Goal: Information Seeking & Learning: Learn about a topic

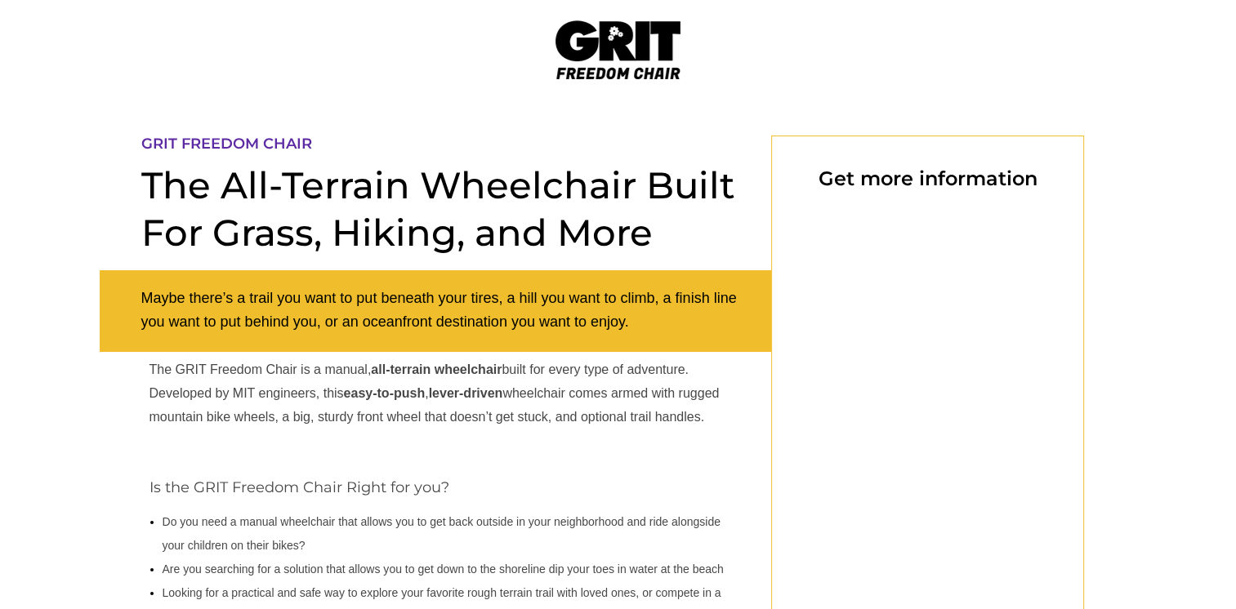
select select "US"
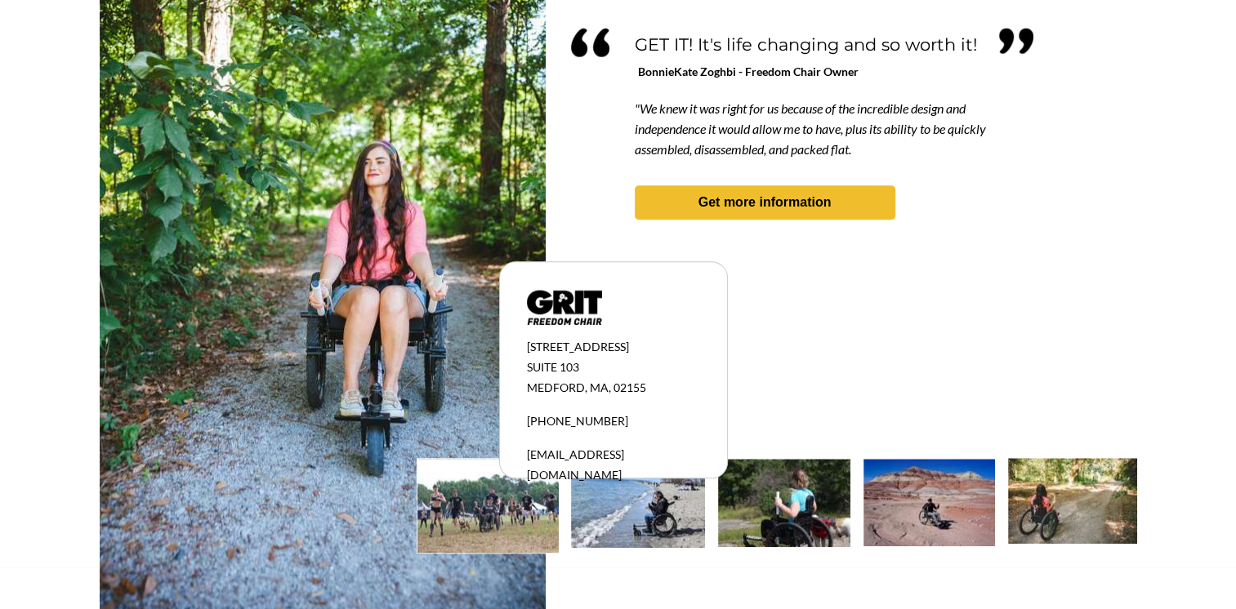
scroll to position [1513, 0]
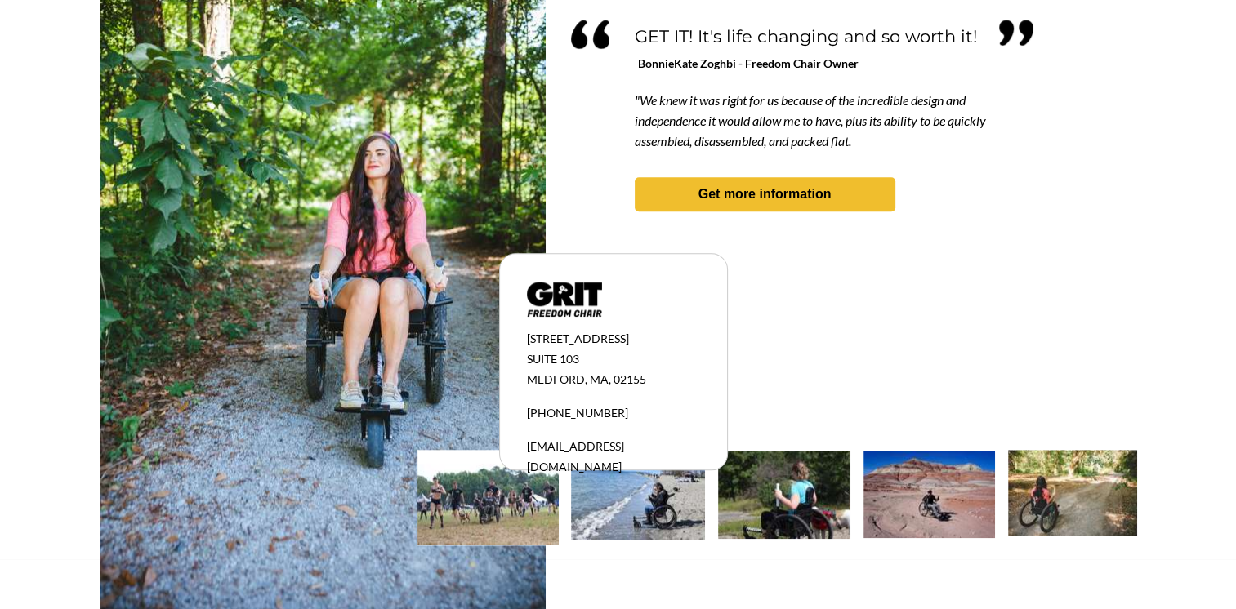
click at [1070, 502] on img at bounding box center [1072, 493] width 129 height 86
click at [956, 502] on img at bounding box center [928, 494] width 131 height 87
click at [511, 505] on img at bounding box center [487, 498] width 141 height 94
click at [633, 505] on img at bounding box center [638, 495] width 134 height 89
click at [772, 501] on img at bounding box center [784, 495] width 132 height 88
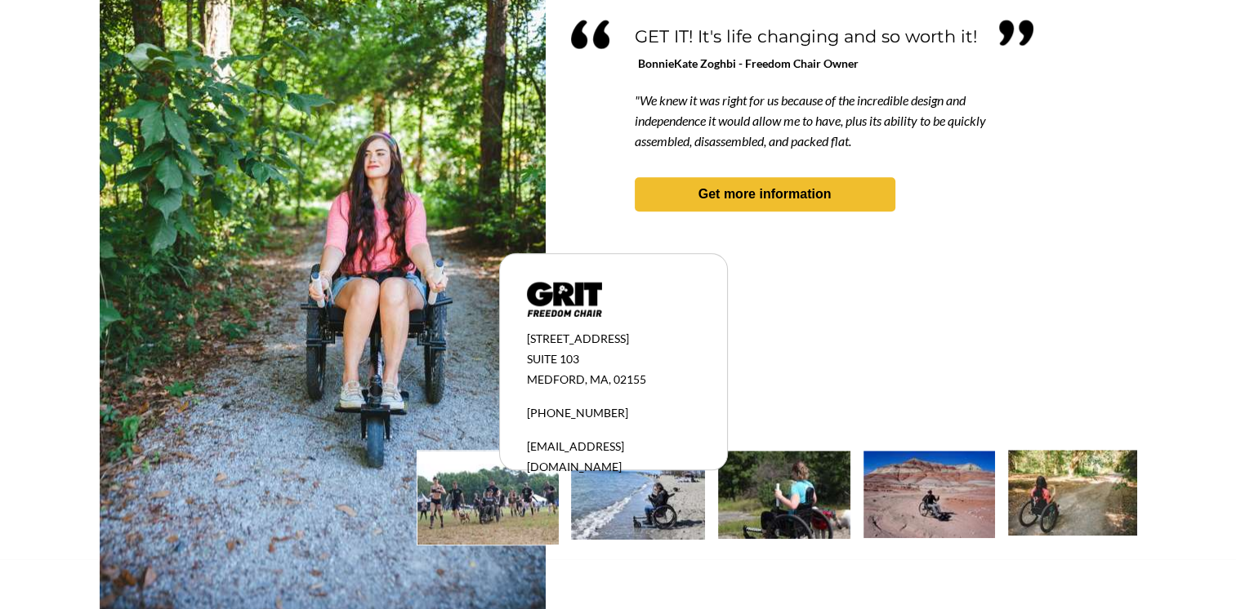
click at [911, 491] on img at bounding box center [928, 494] width 131 height 87
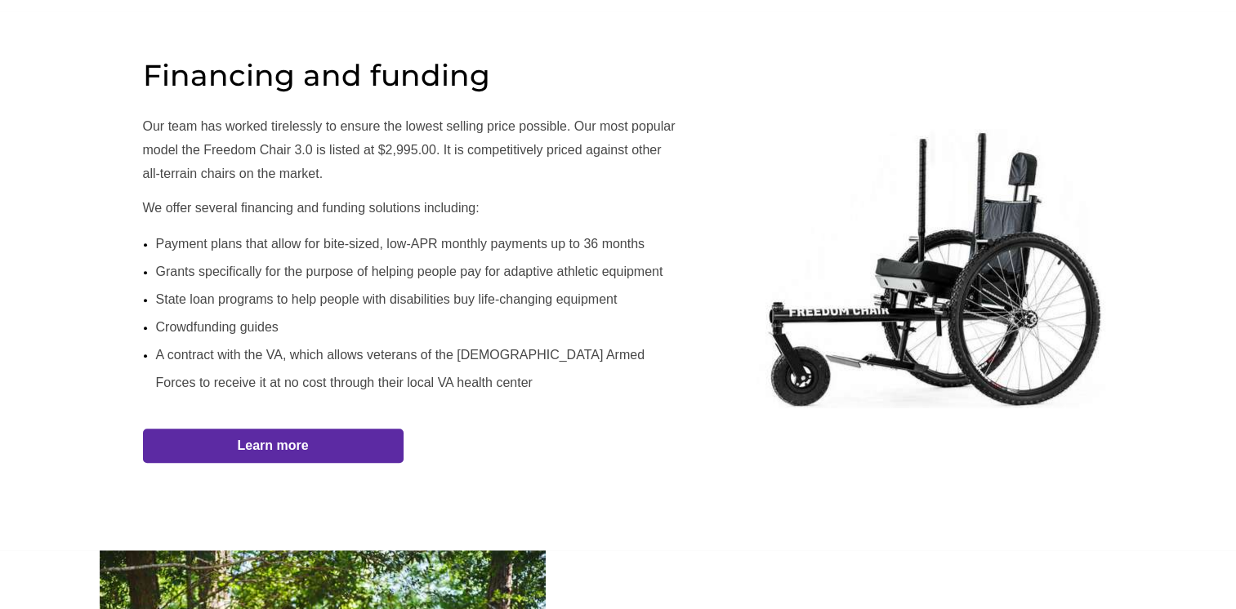
scroll to position [888, 0]
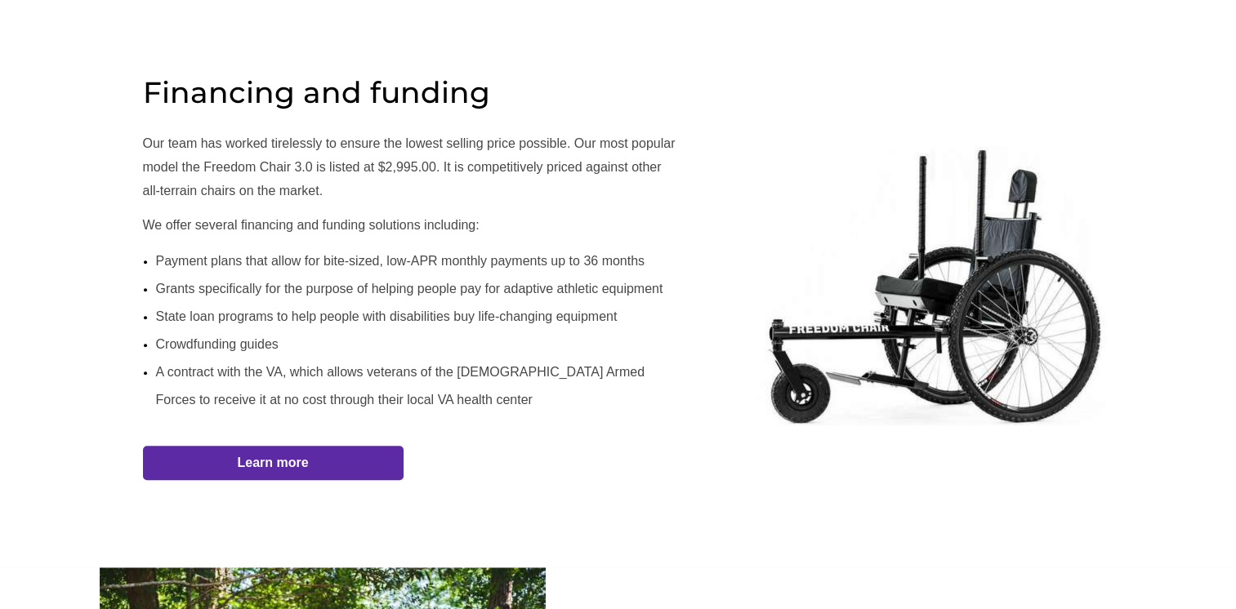
click at [336, 461] on span "Learn more" at bounding box center [273, 463] width 261 height 16
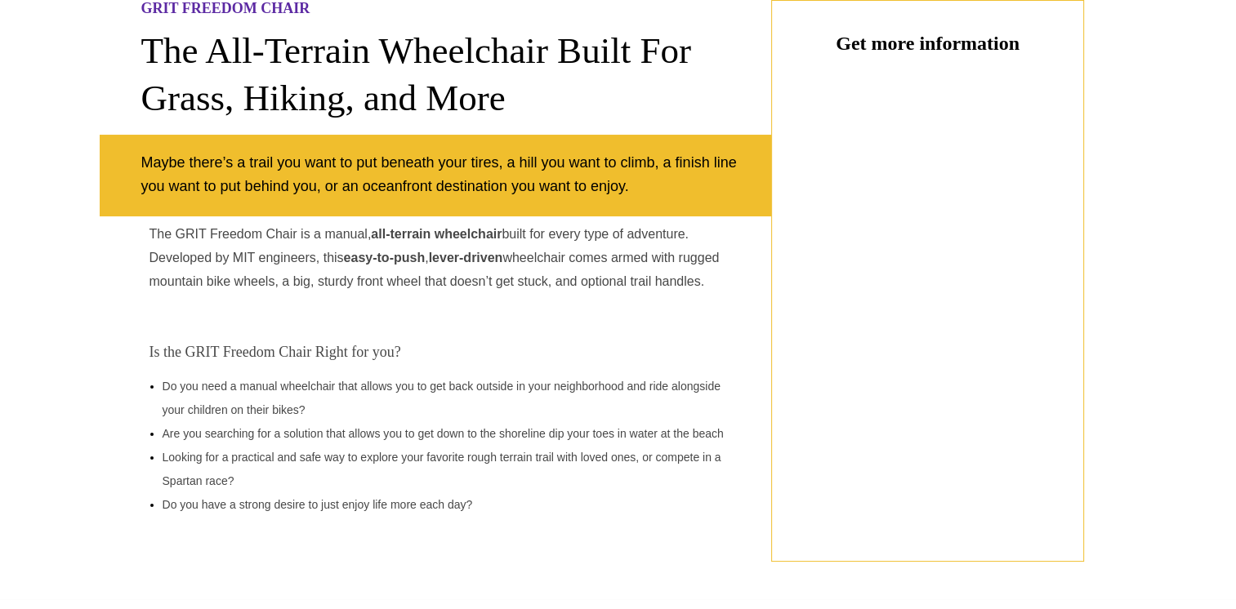
select select "US"
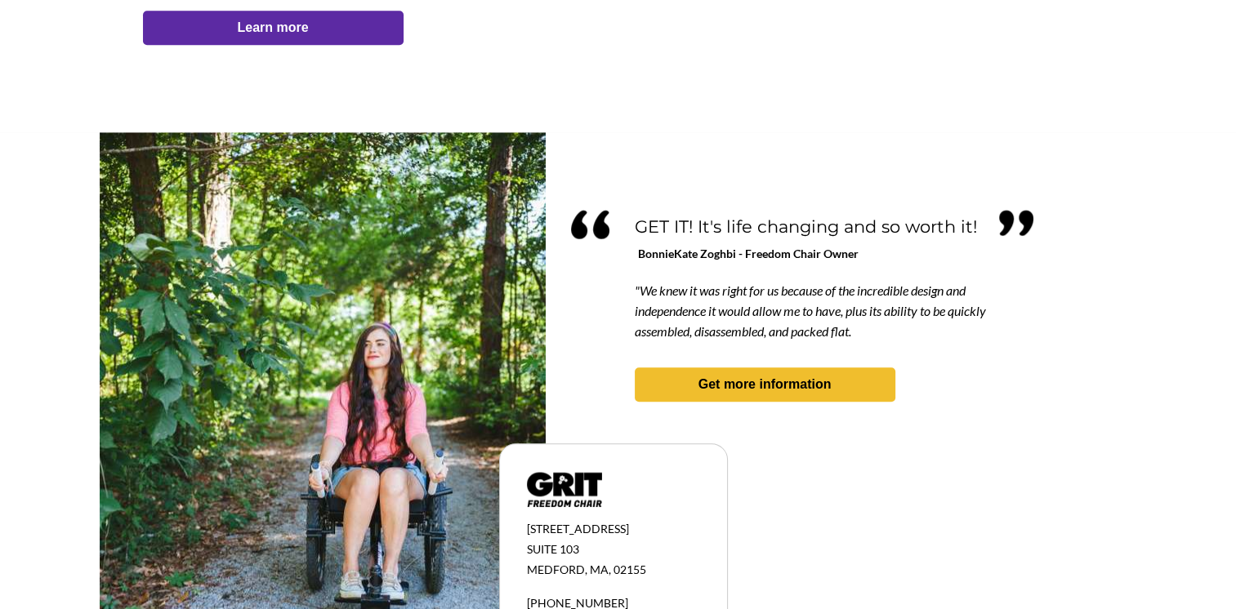
scroll to position [1323, 0]
